Goal: Task Accomplishment & Management: Use online tool/utility

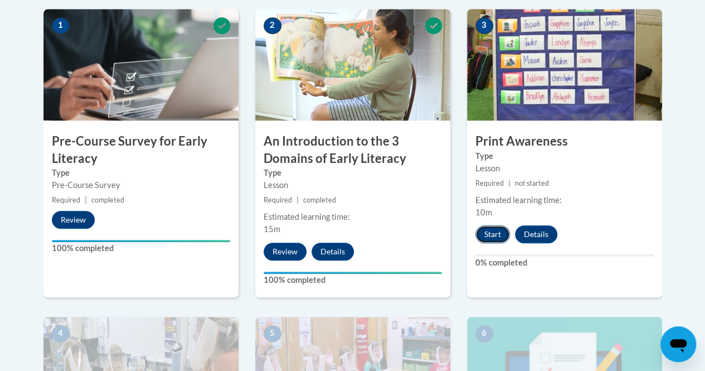
click at [499, 232] on button "Start" at bounding box center [492, 234] width 35 height 18
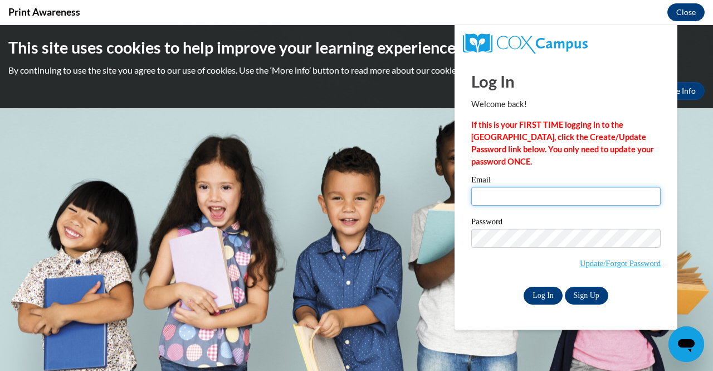
type input "[EMAIL_ADDRESS][DOMAIN_NAME]"
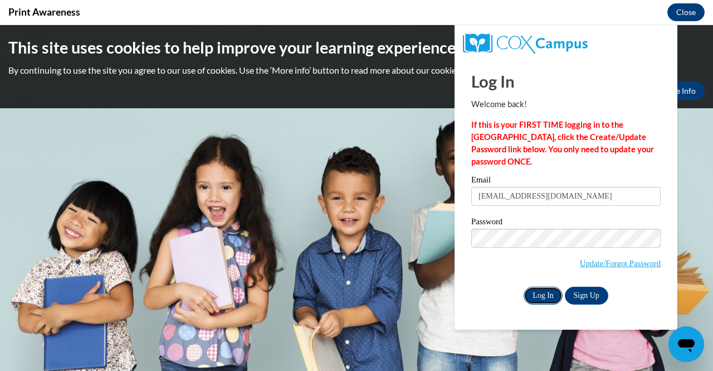
click at [536, 295] on input "Log In" at bounding box center [543, 295] width 39 height 18
